Goal: Information Seeking & Learning: Learn about a topic

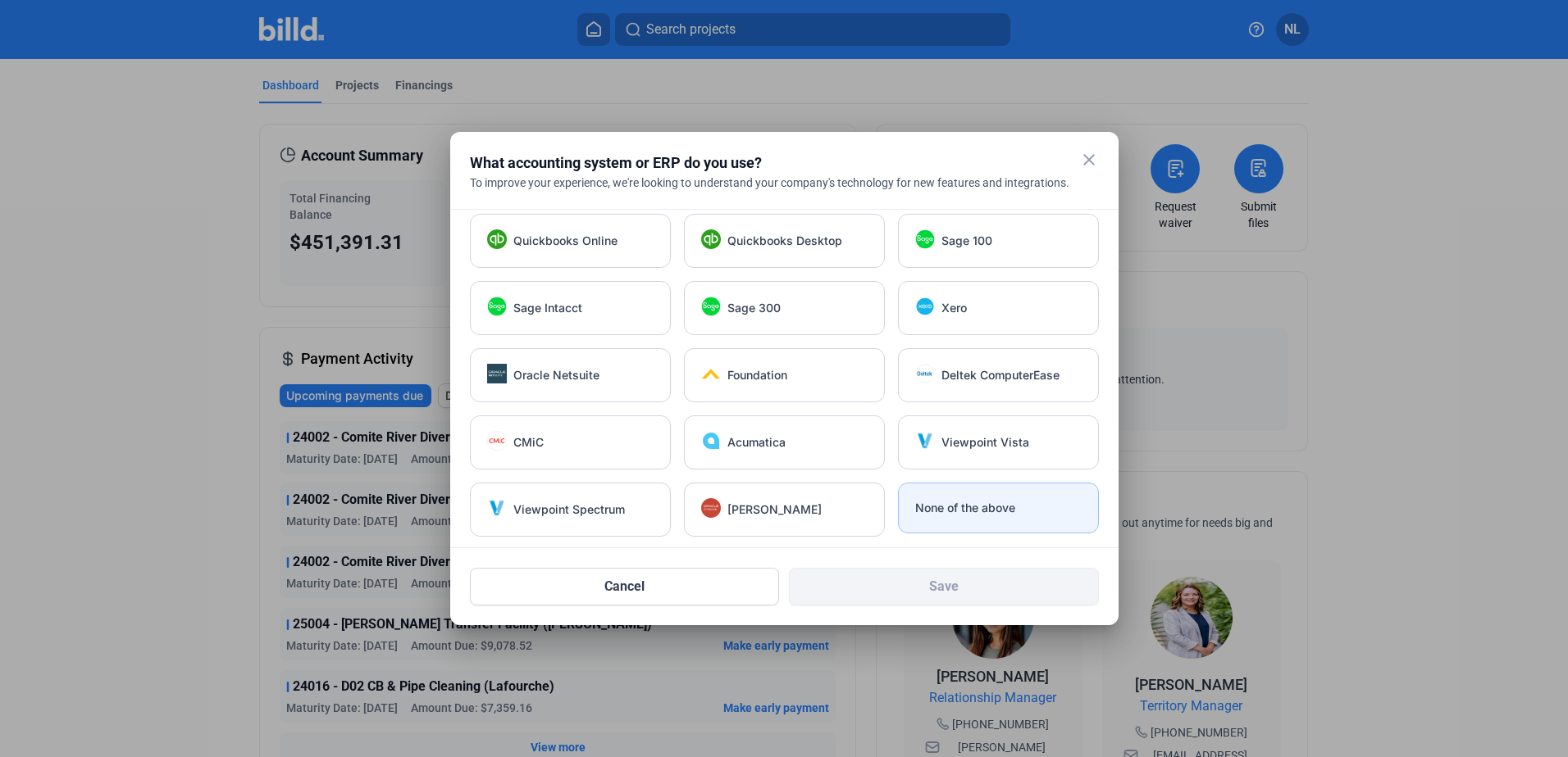
scroll to position [12, 0]
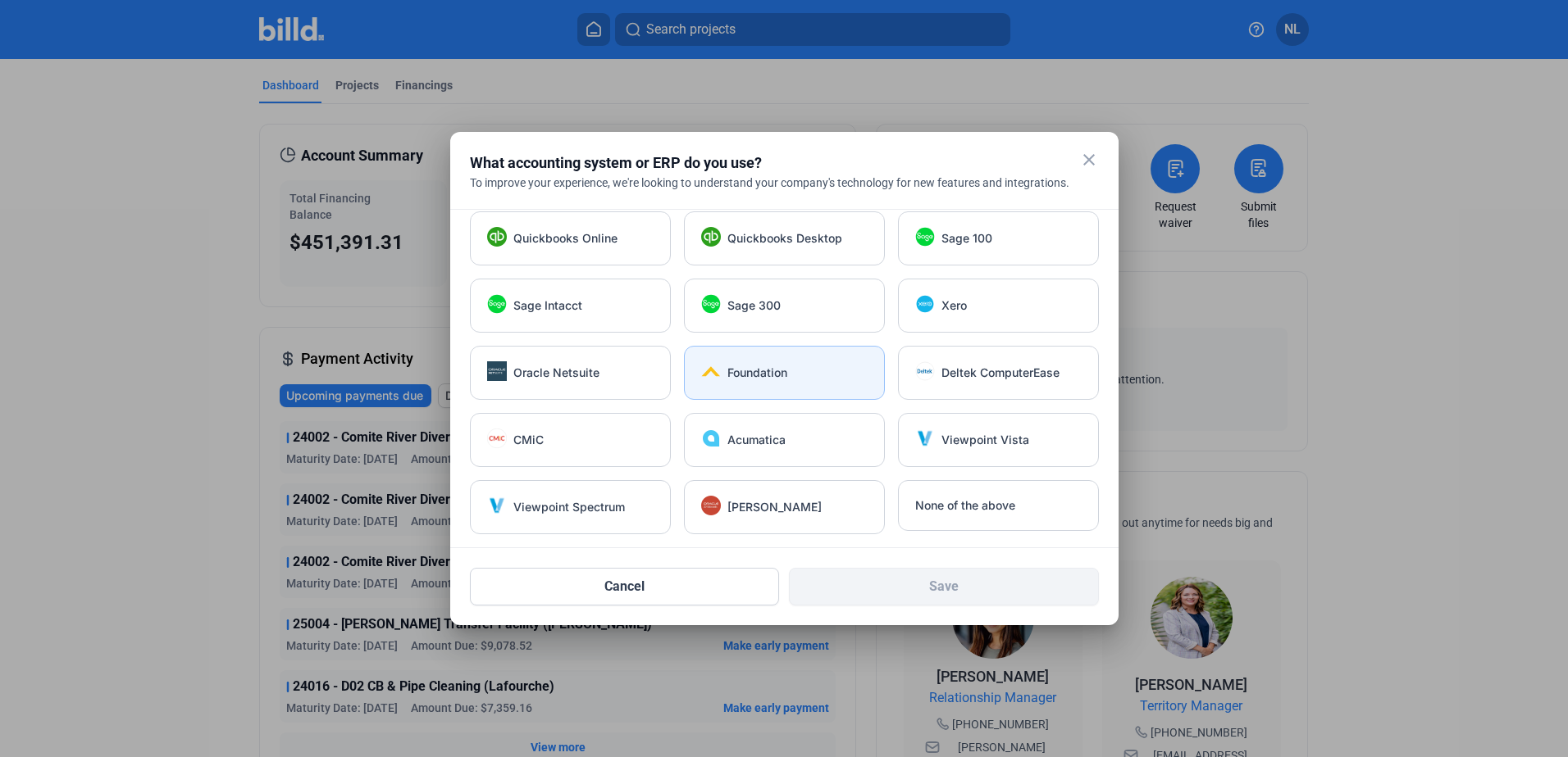
click at [767, 366] on span "Foundation" at bounding box center [757, 373] width 60 height 16
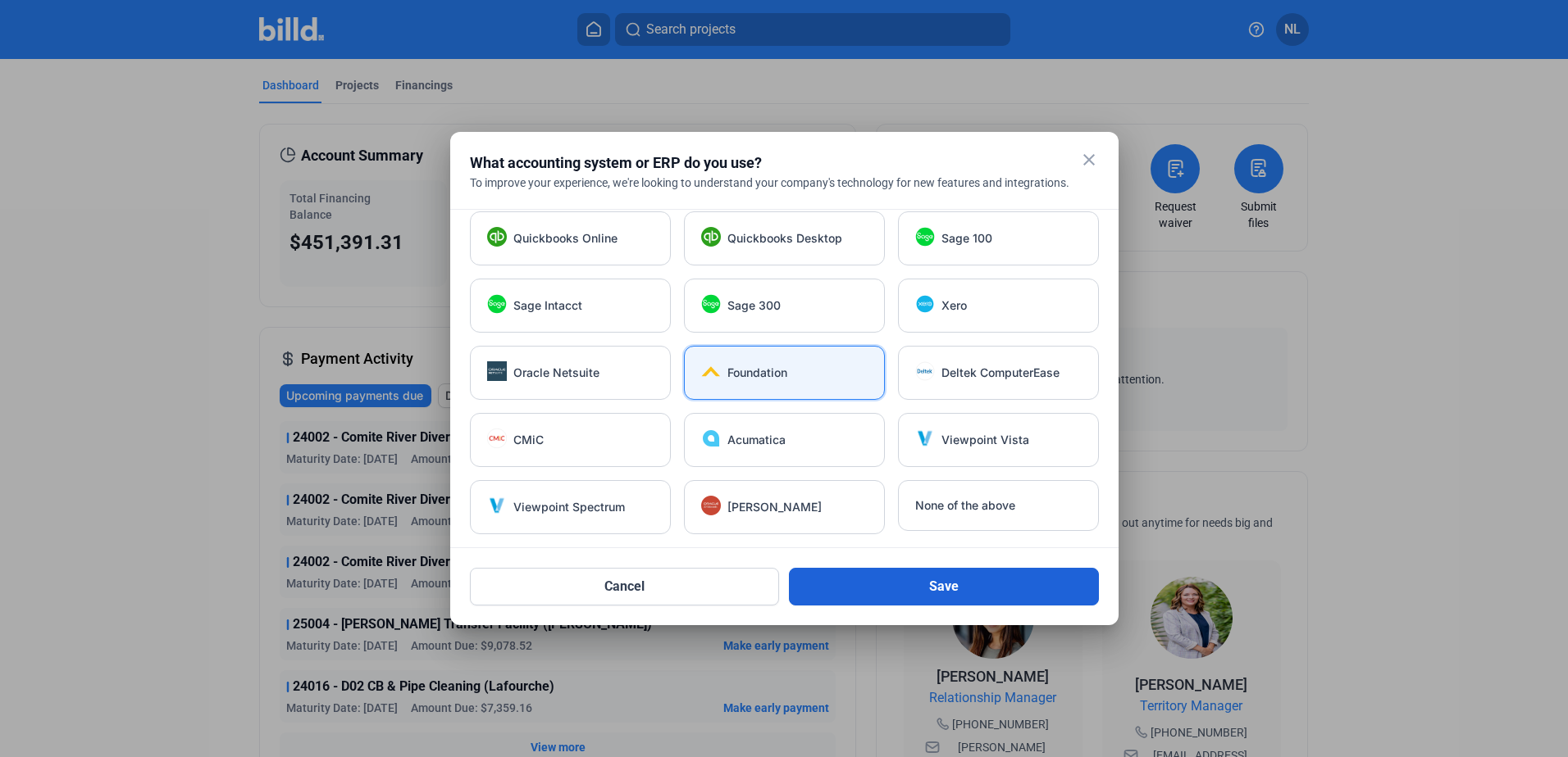
click at [976, 586] on button "Save" at bounding box center [943, 587] width 310 height 38
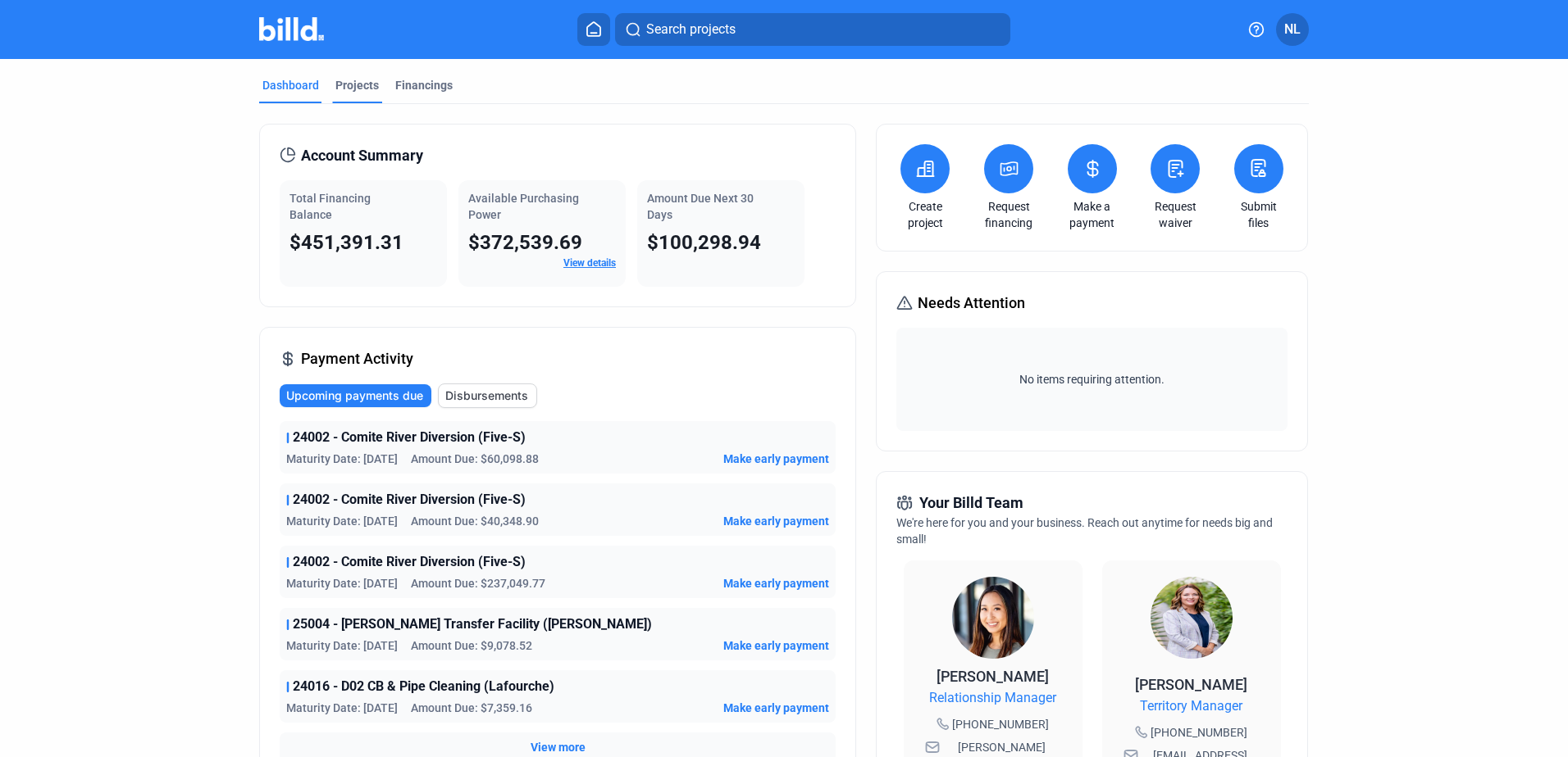
click at [348, 95] on div "Projects" at bounding box center [357, 90] width 50 height 26
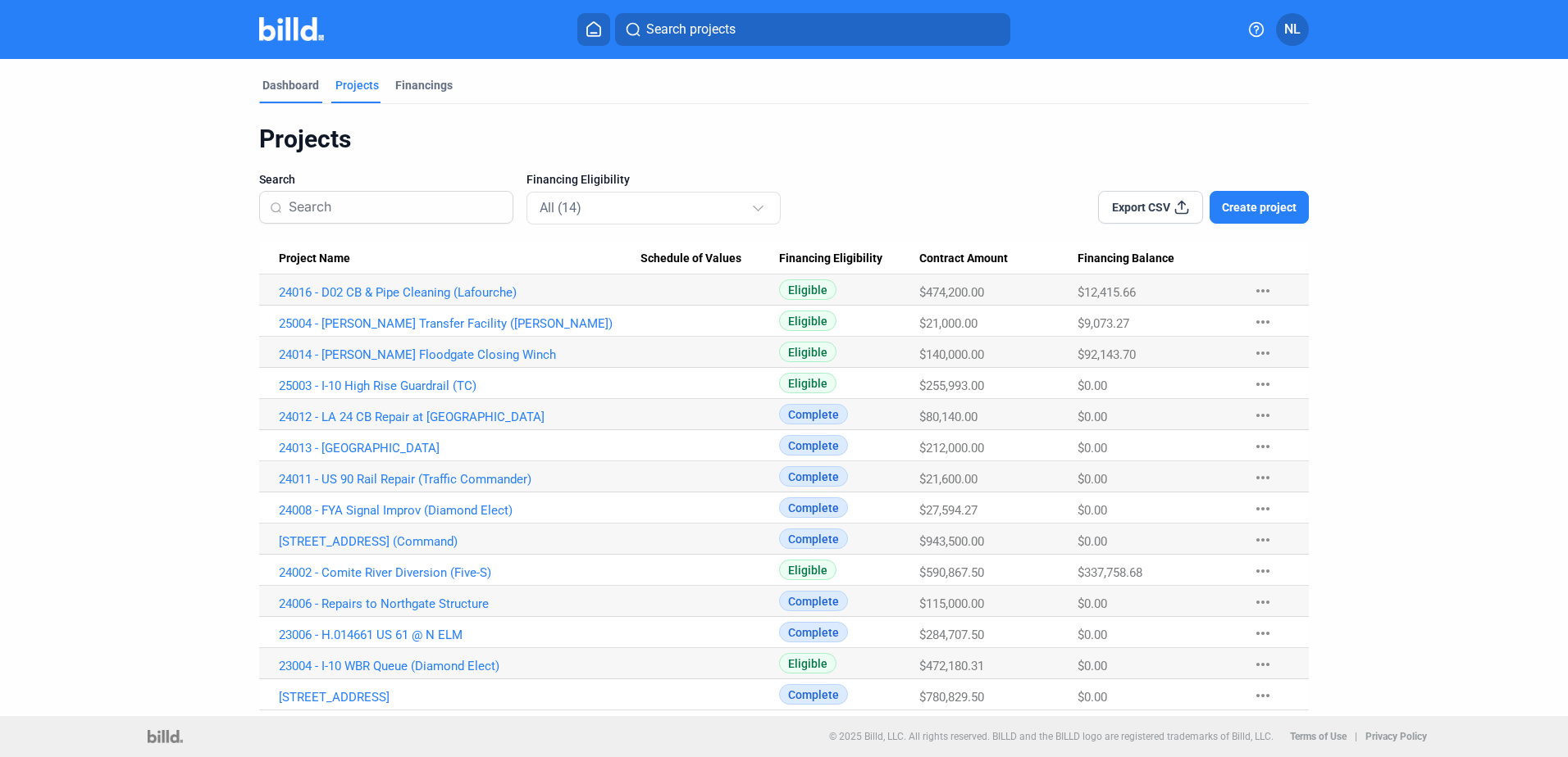
click at [313, 93] on div "Dashboard" at bounding box center [290, 85] width 57 height 16
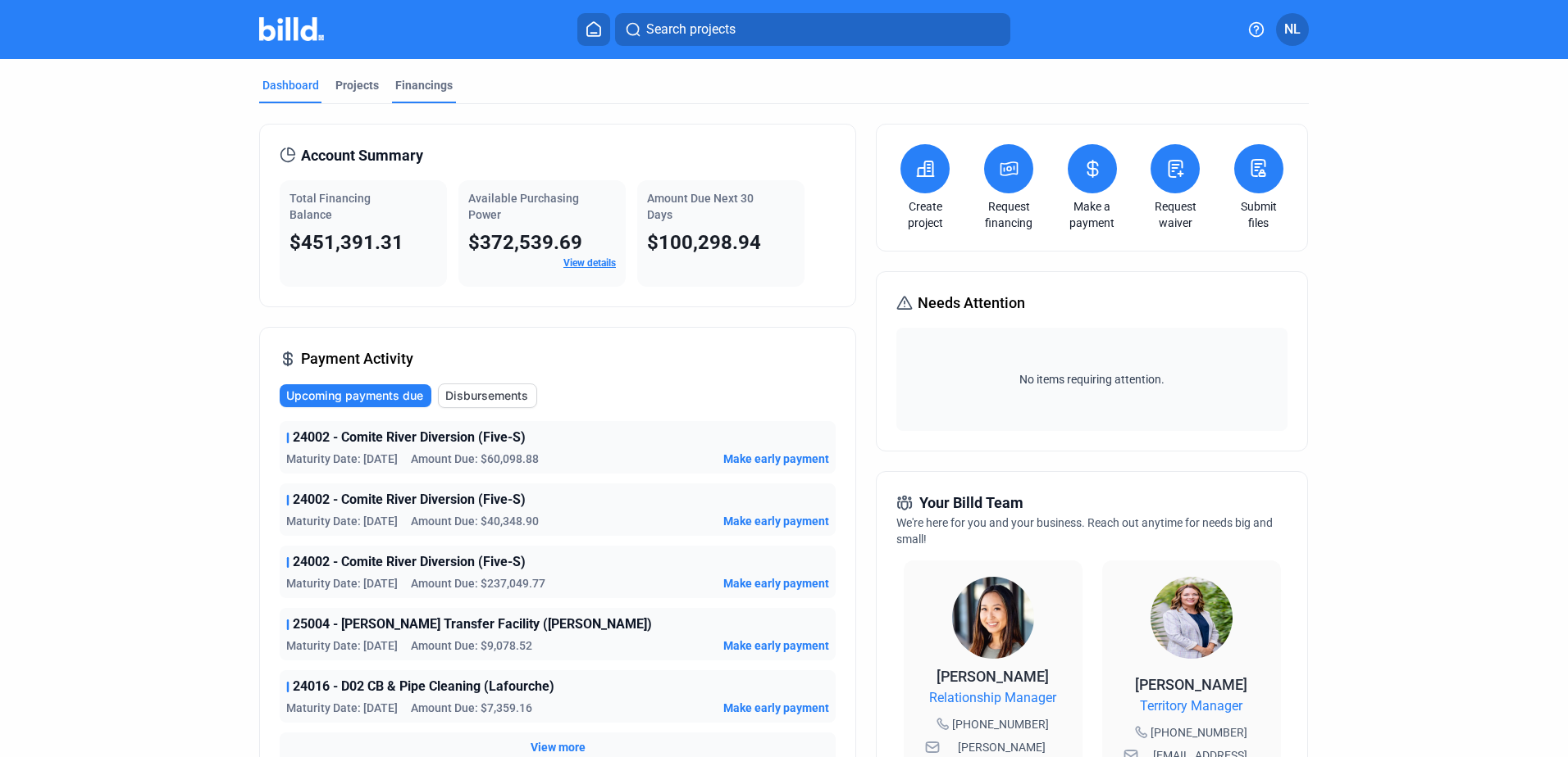
click at [410, 81] on div "Financings" at bounding box center [424, 85] width 58 height 16
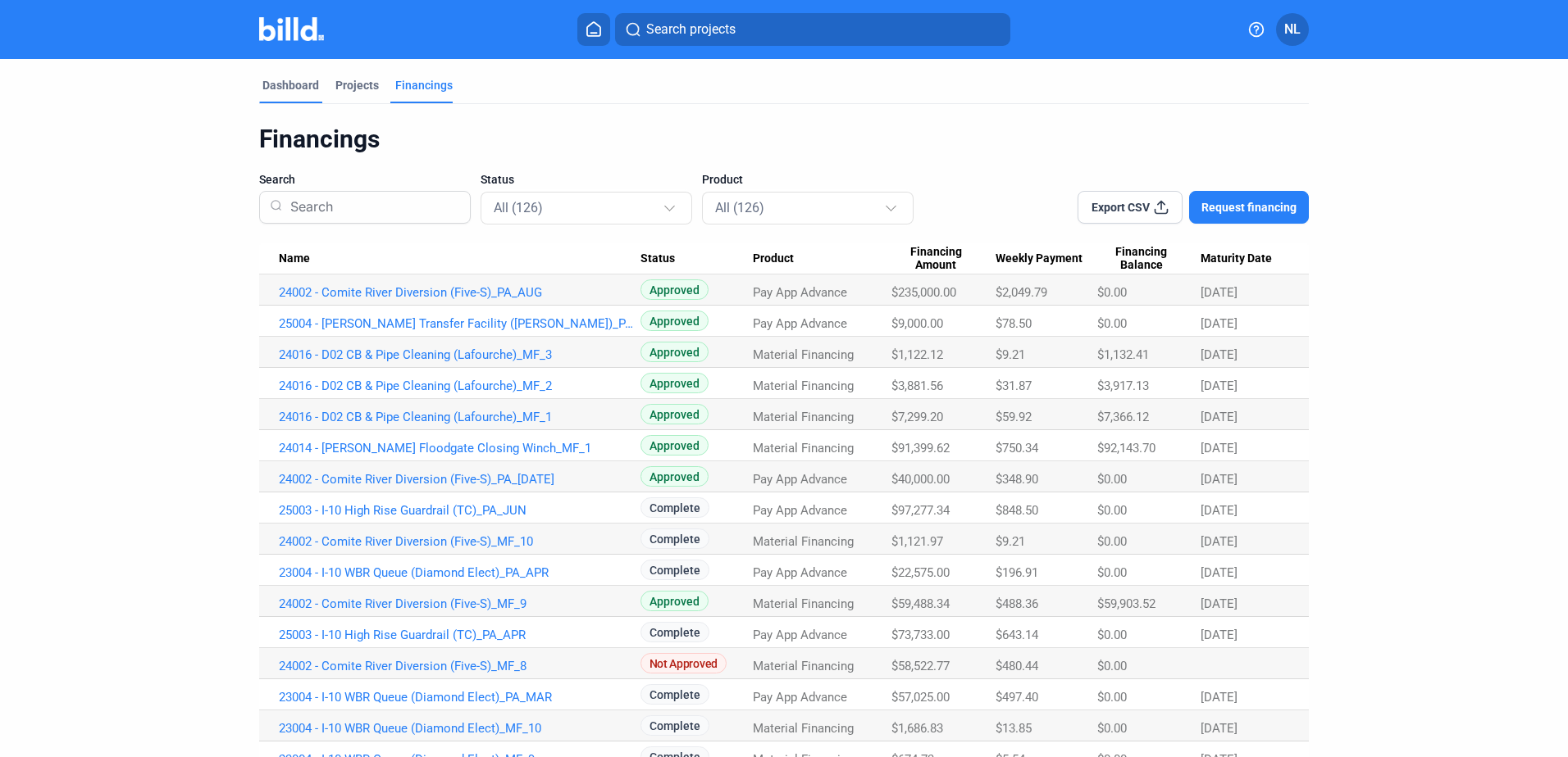
click at [289, 83] on div "Dashboard" at bounding box center [290, 85] width 57 height 16
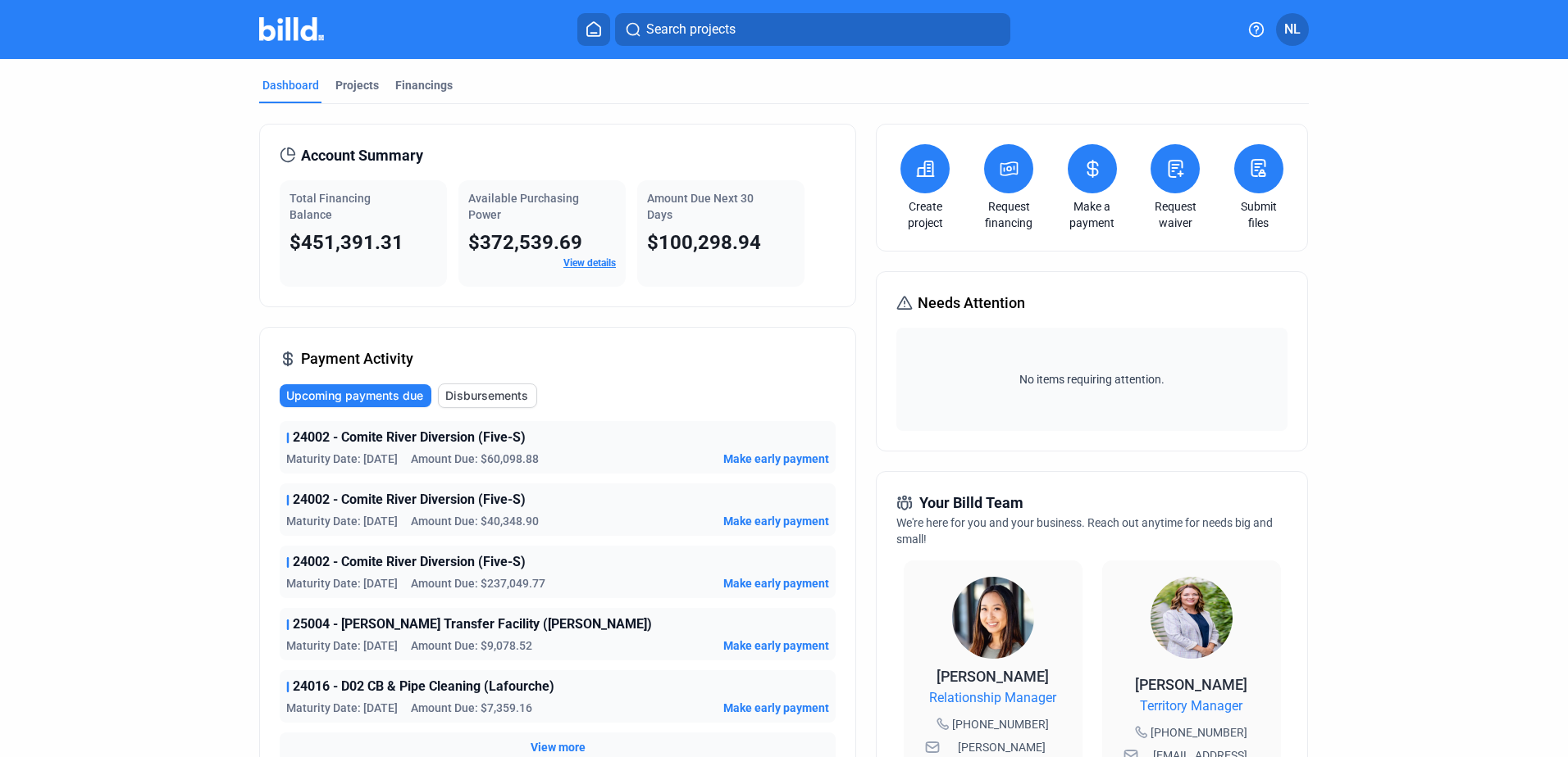
click at [568, 259] on link "View details" at bounding box center [589, 263] width 53 height 12
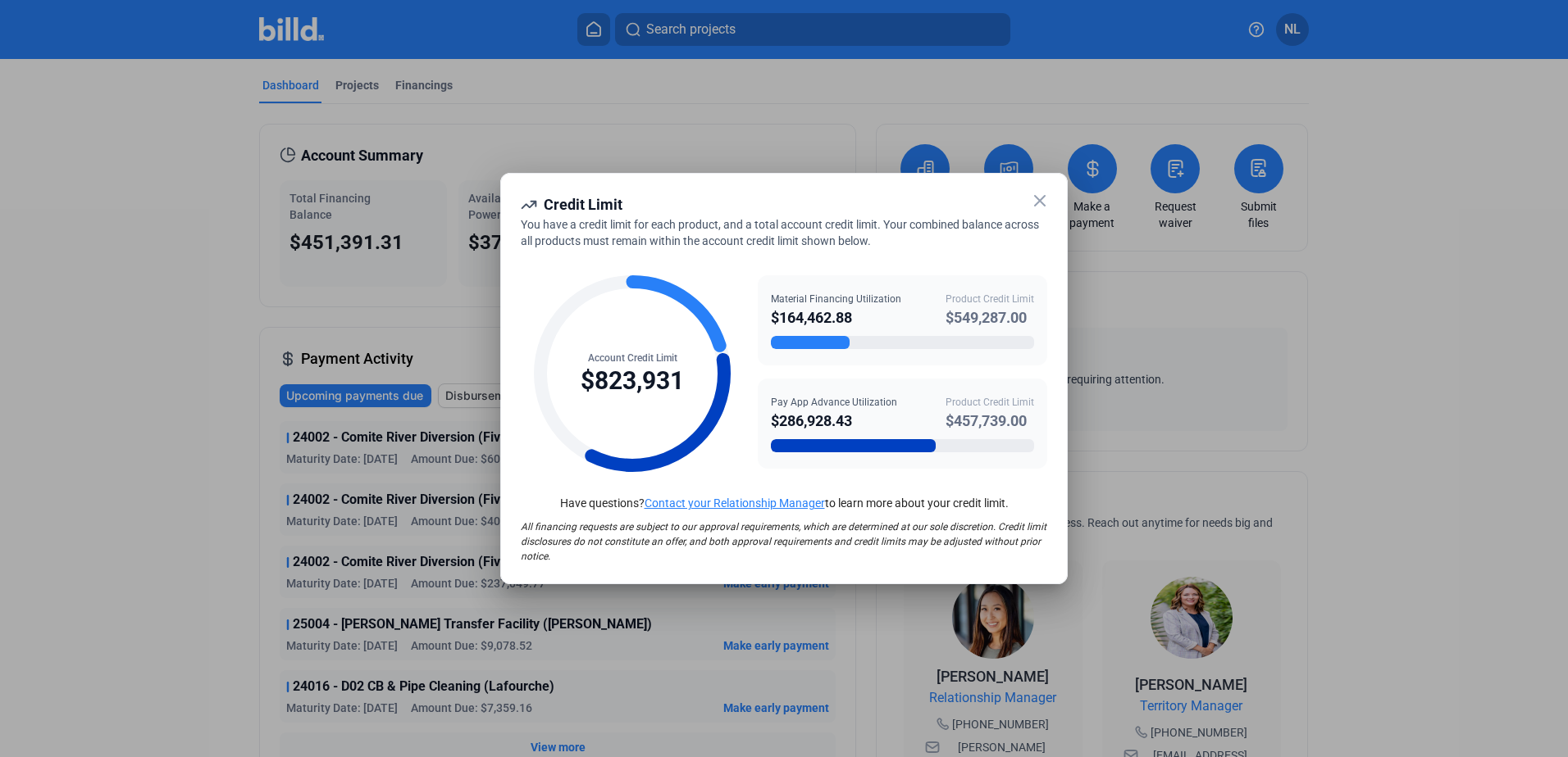
click at [149, 317] on div at bounding box center [784, 378] width 1568 height 757
click at [1042, 206] on icon at bounding box center [1040, 201] width 20 height 20
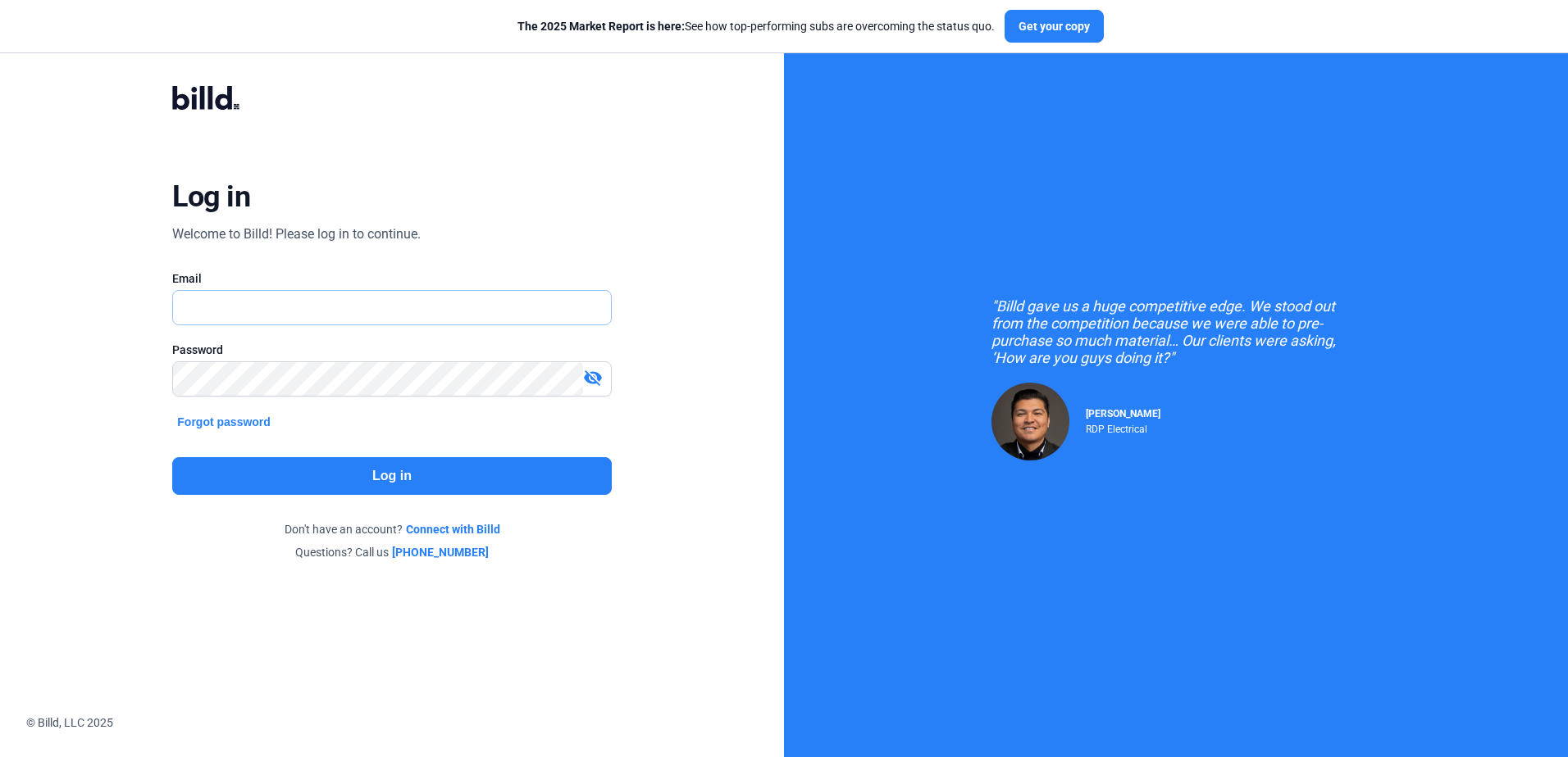
type input "[EMAIL_ADDRESS][DOMAIN_NAME]"
click at [408, 479] on button "Log in" at bounding box center [392, 476] width 438 height 38
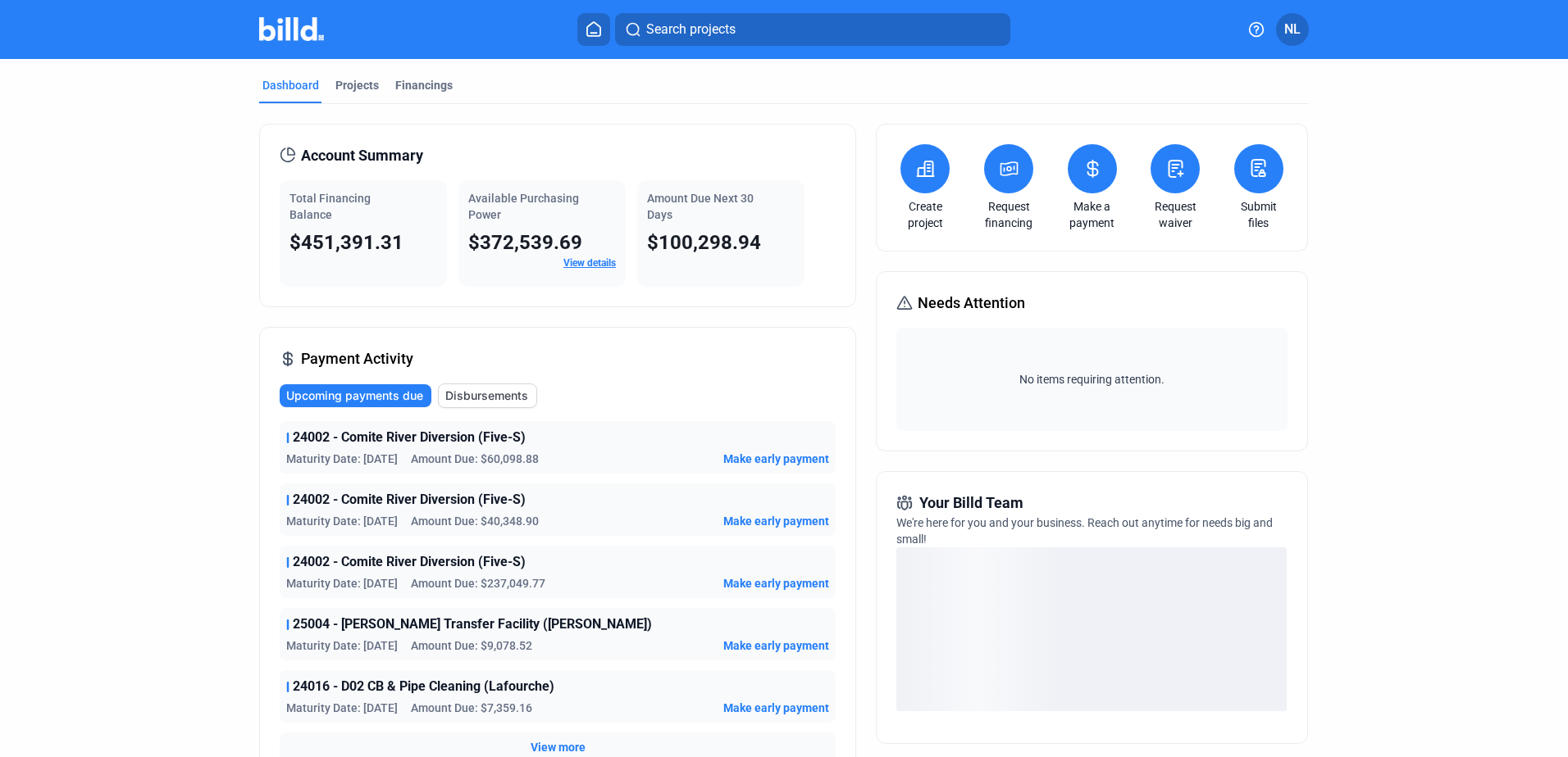
click at [567, 262] on link "View details" at bounding box center [589, 263] width 53 height 12
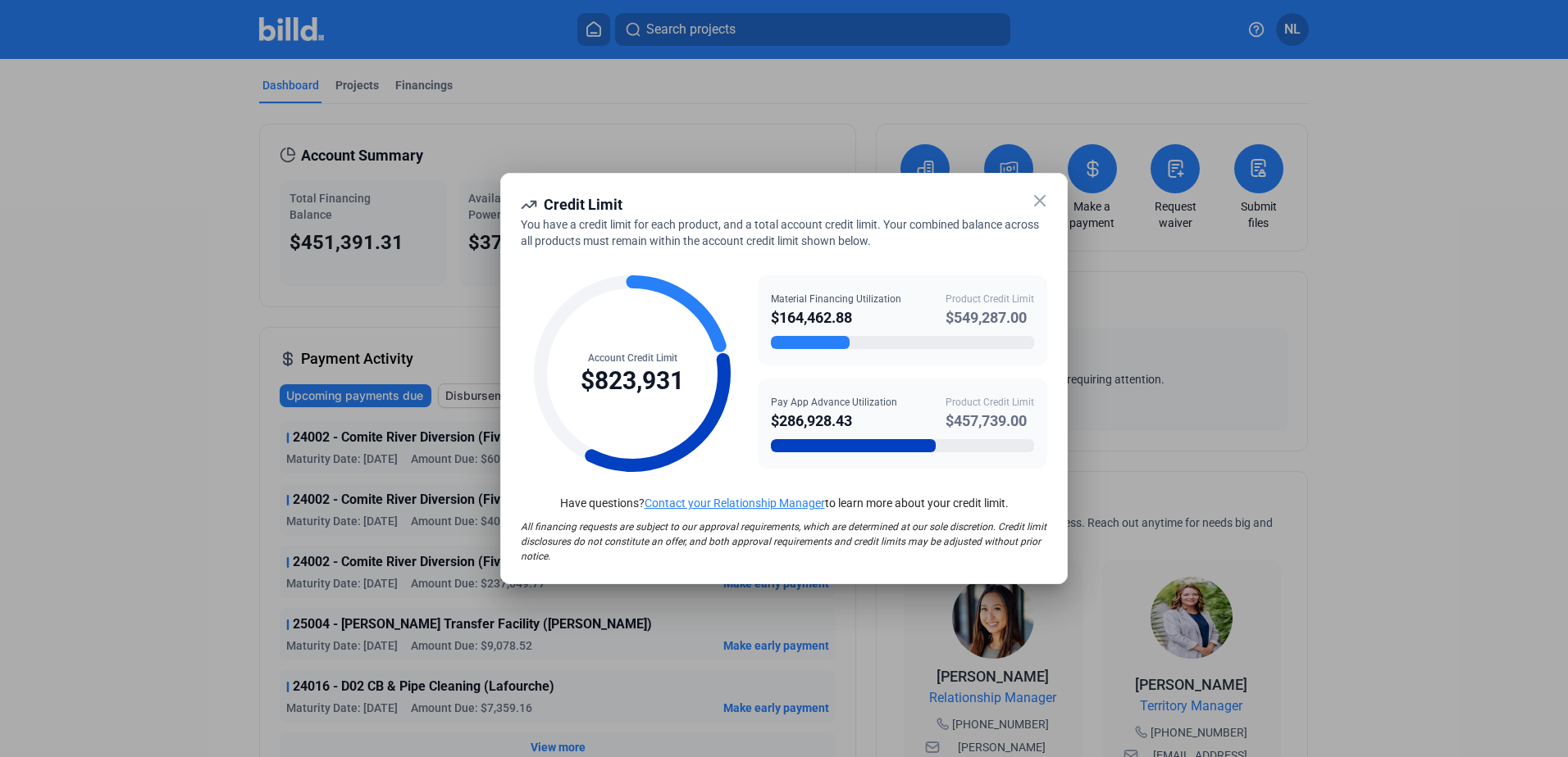
click at [1038, 203] on icon at bounding box center [1040, 201] width 10 height 10
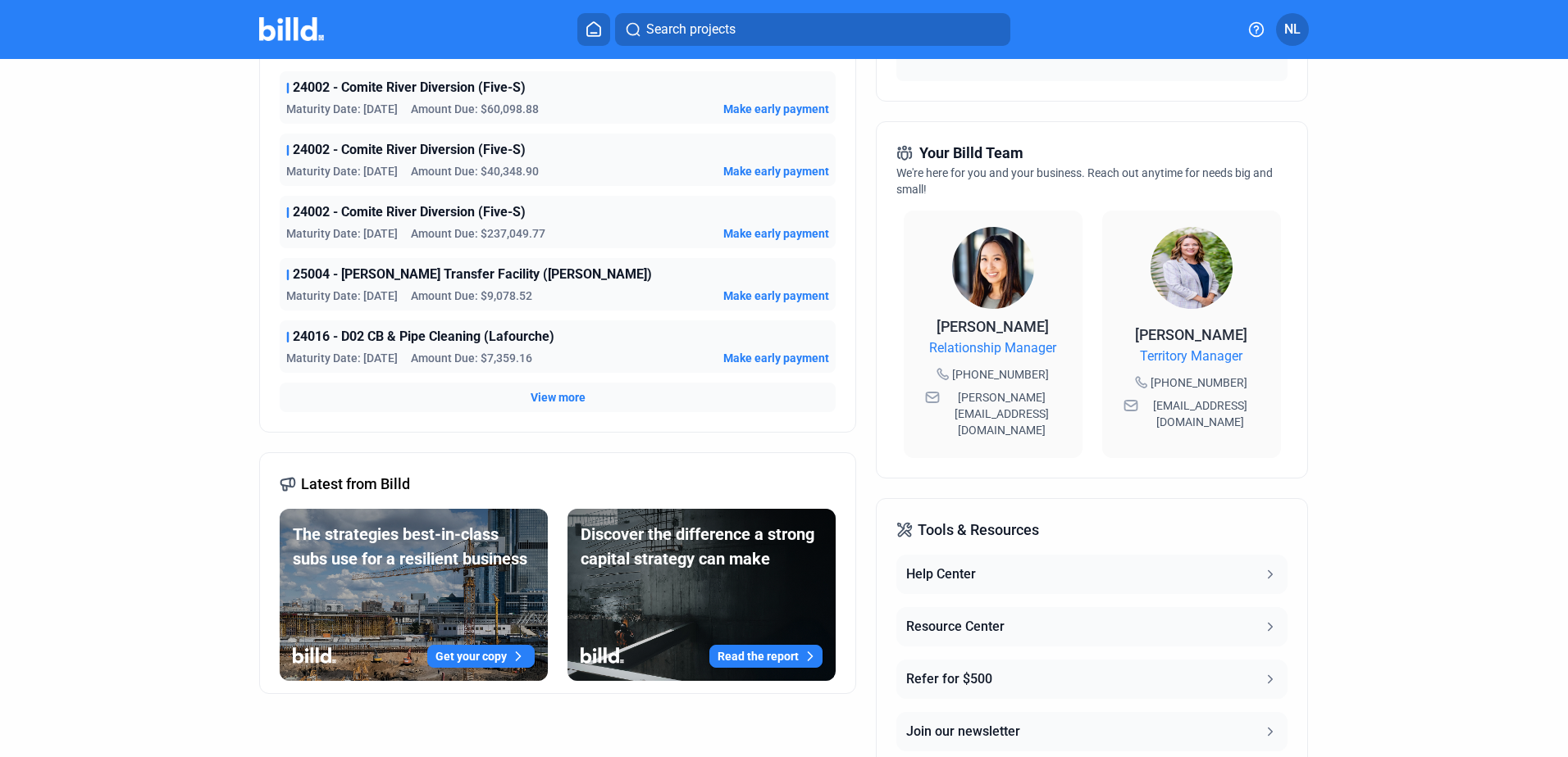
scroll to position [427, 0]
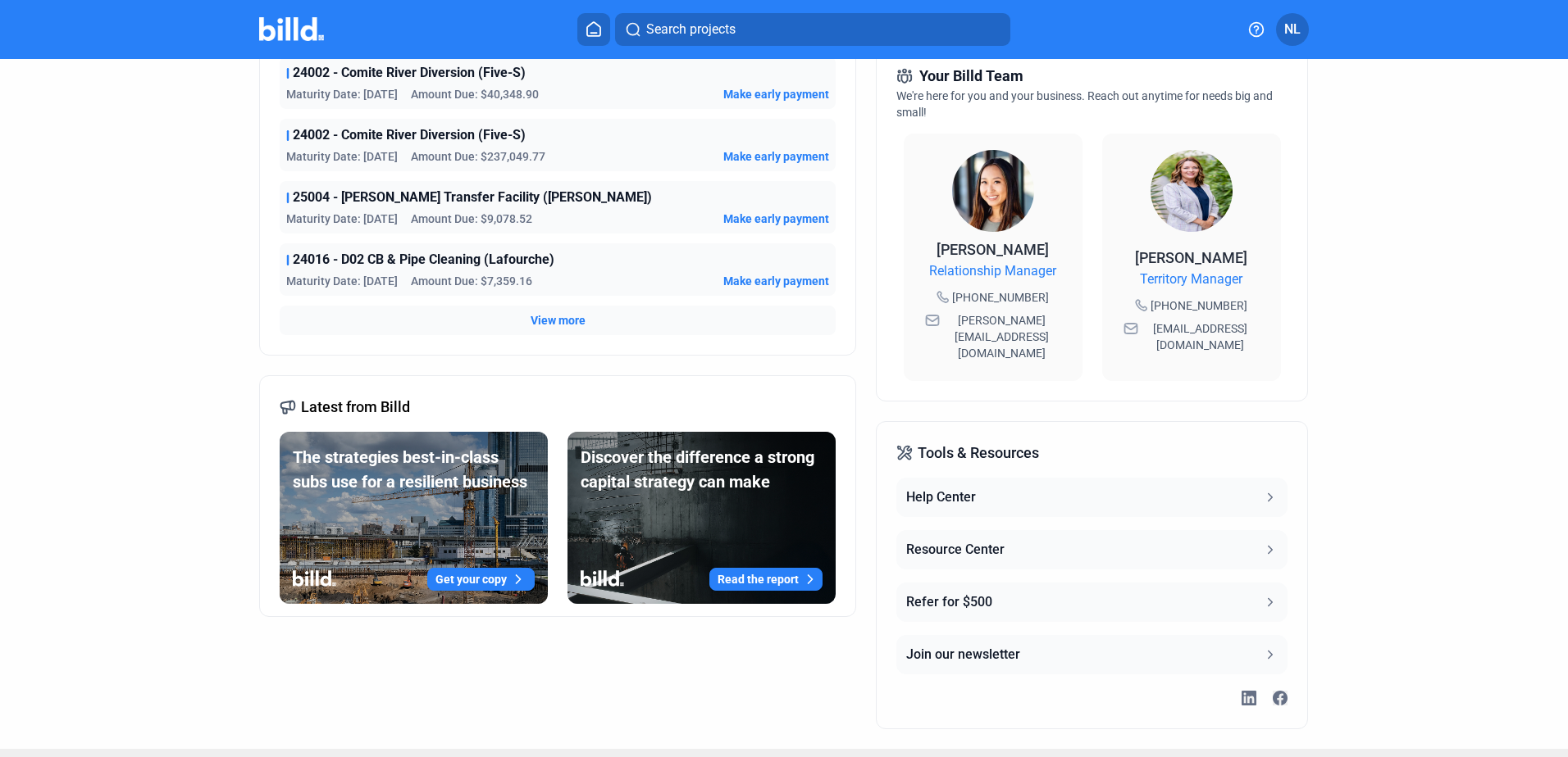
drag, startPoint x: 957, startPoint y: 464, endPoint x: 957, endPoint y: 480, distance: 16.0
click at [957, 478] on button "Help Center" at bounding box center [1091, 498] width 391 height 40
click at [772, 574] on button "Read the report" at bounding box center [766, 579] width 114 height 23
click at [966, 540] on div "Resource Center" at bounding box center [954, 550] width 99 height 20
